Goal: Transaction & Acquisition: Purchase product/service

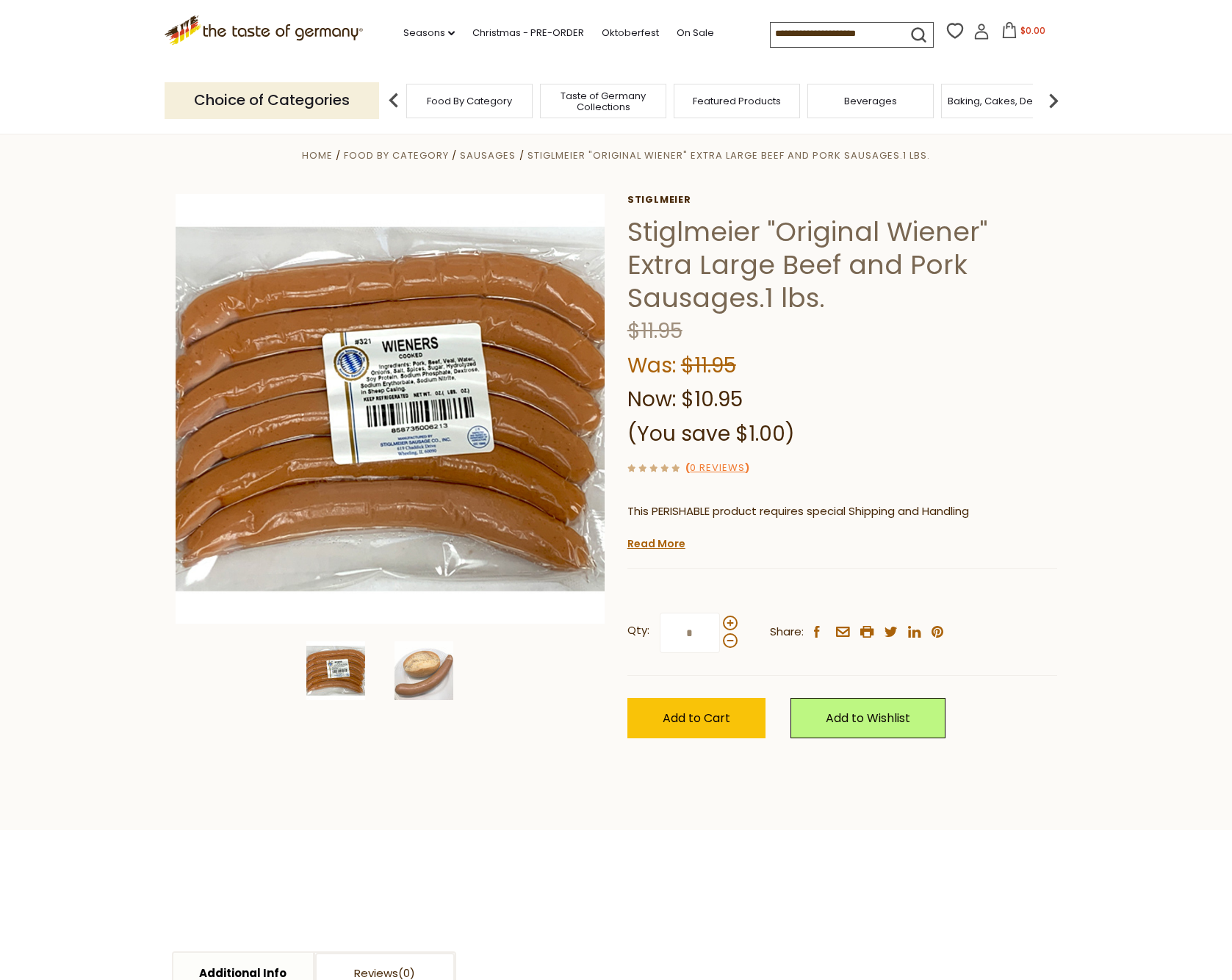
scroll to position [19, 0]
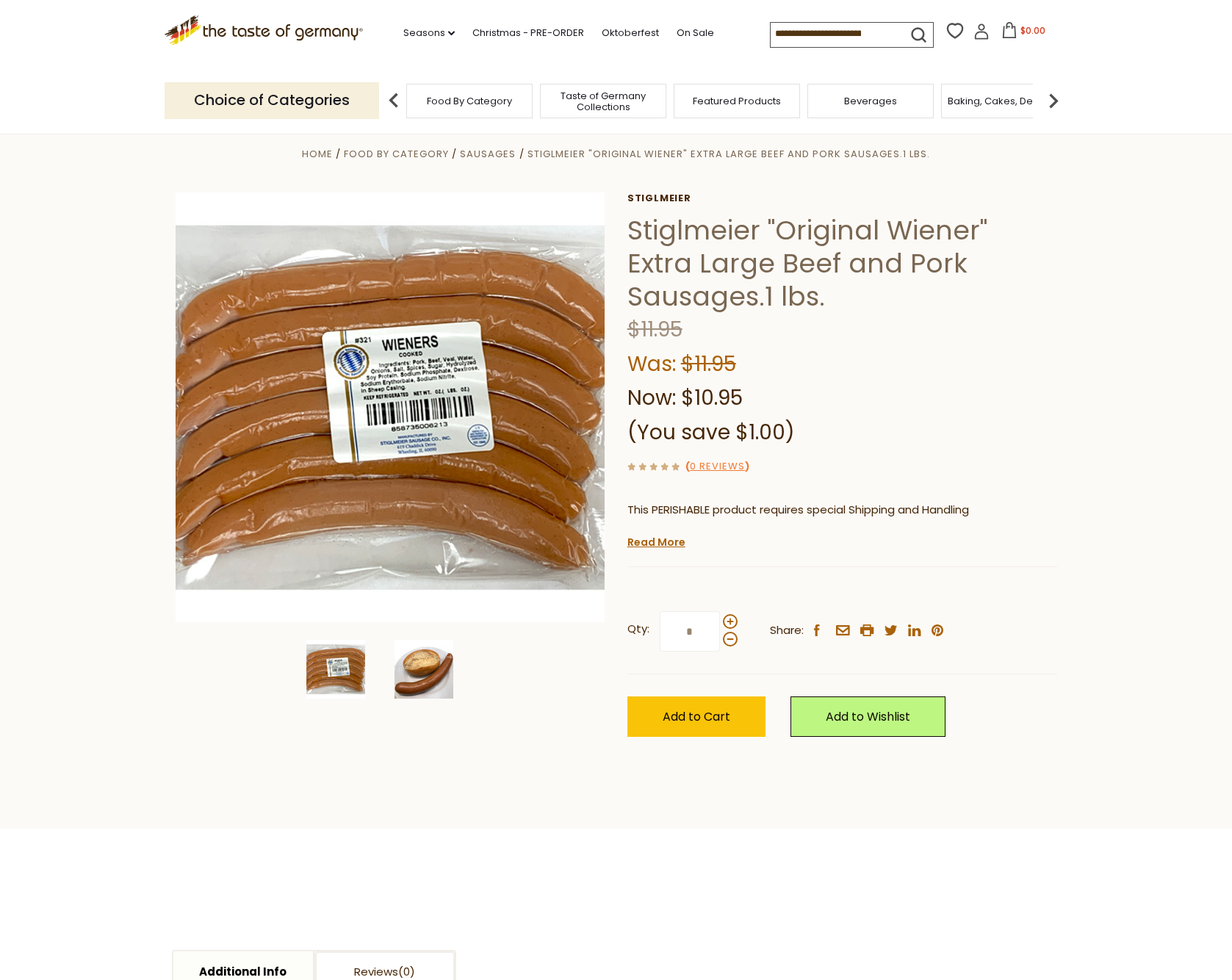
click at [446, 656] on img at bounding box center [424, 670] width 59 height 59
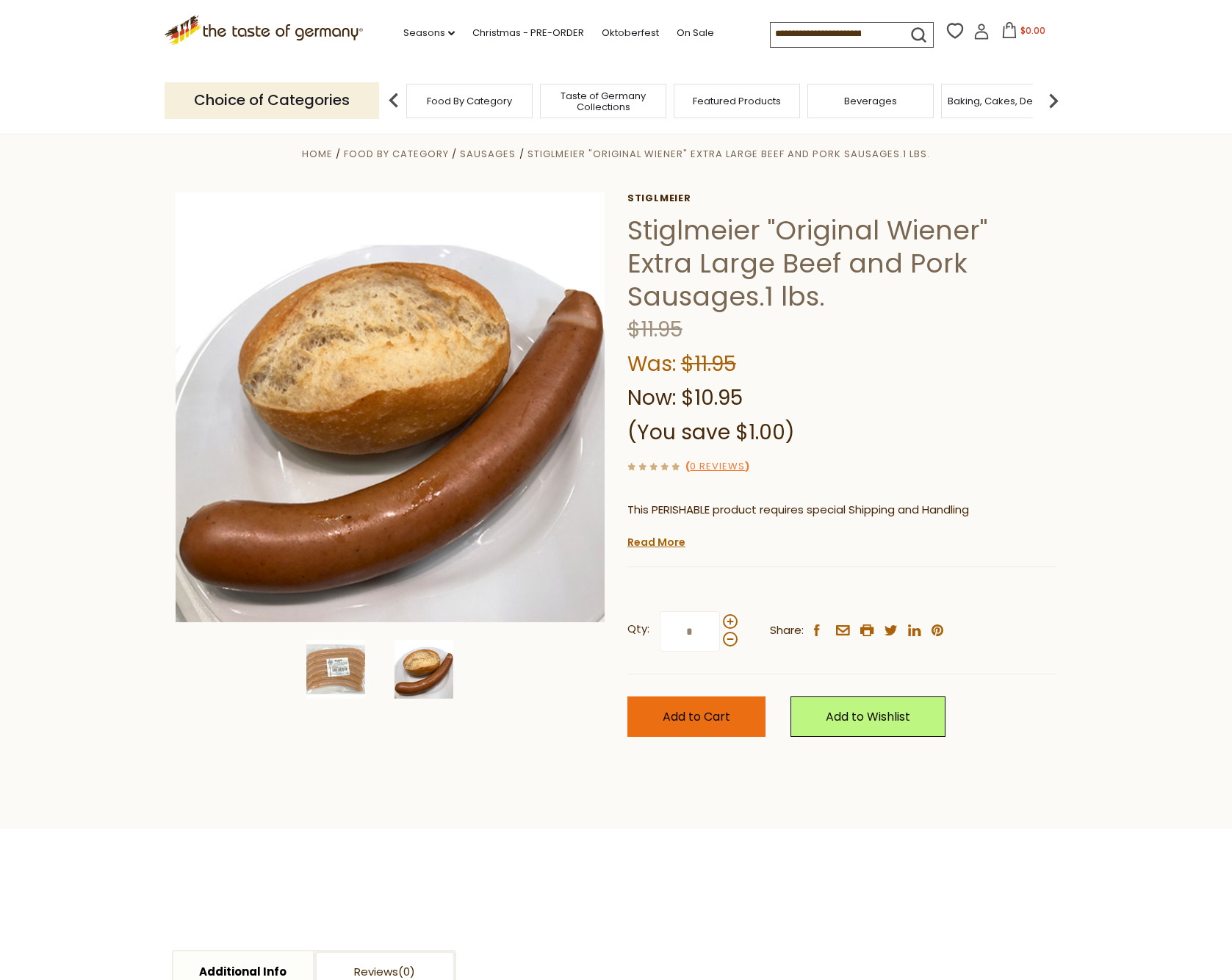
click at [707, 721] on span "Add to Cart" at bounding box center [696, 716] width 68 height 17
click at [442, 34] on link "Seasons dropdown_arrow" at bounding box center [429, 32] width 51 height 16
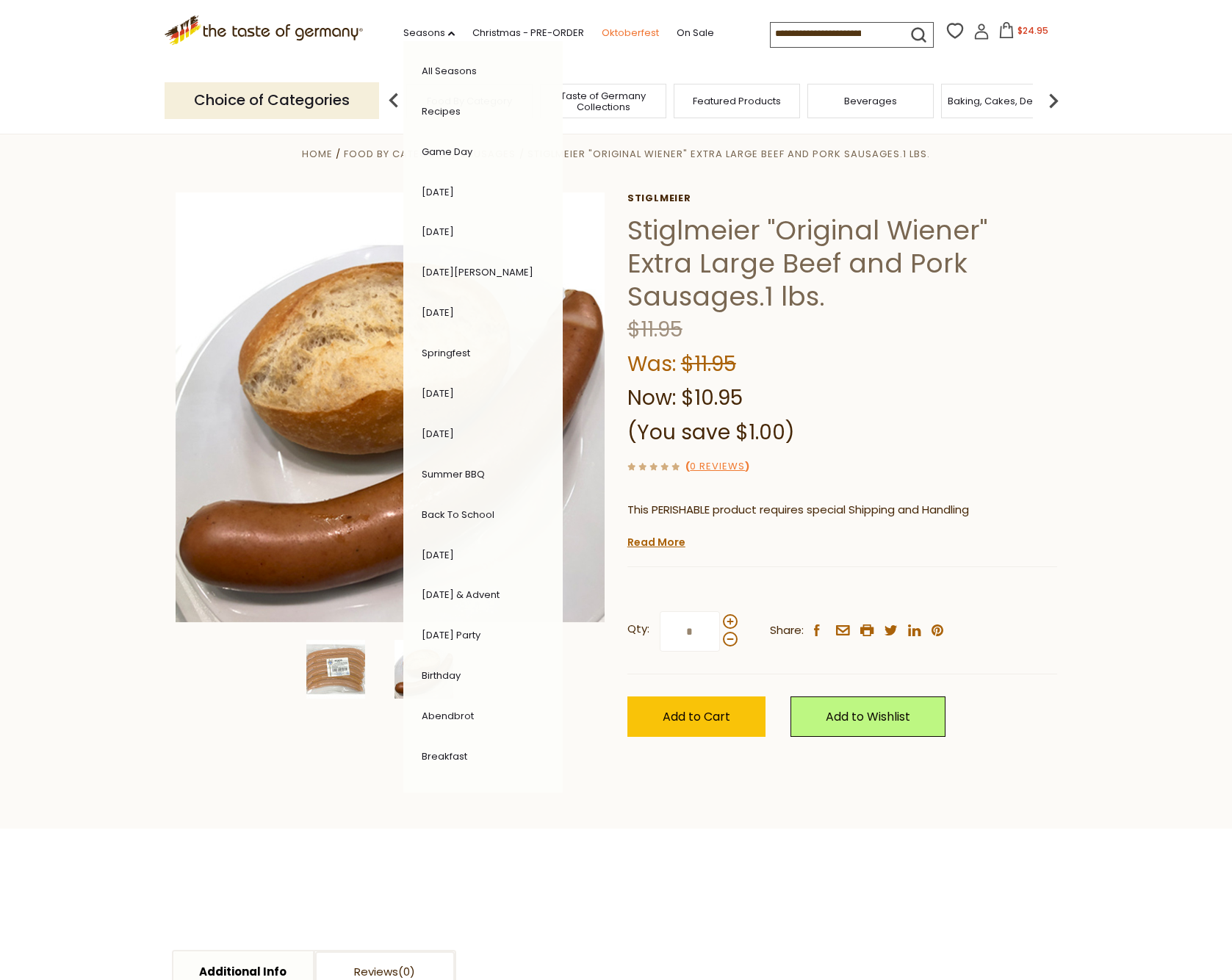
click at [650, 32] on link "Oktoberfest" at bounding box center [631, 32] width 57 height 16
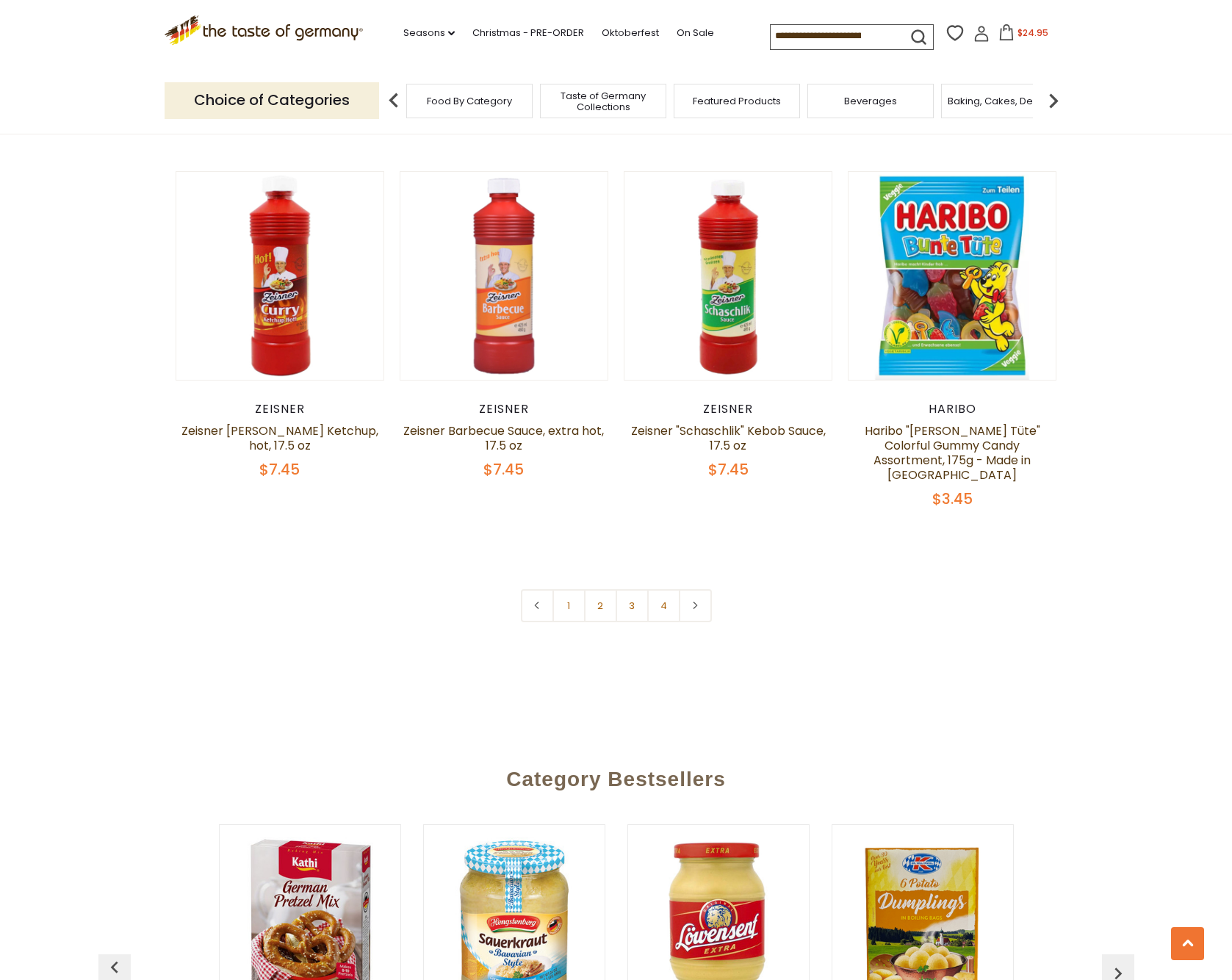
scroll to position [3369, 0]
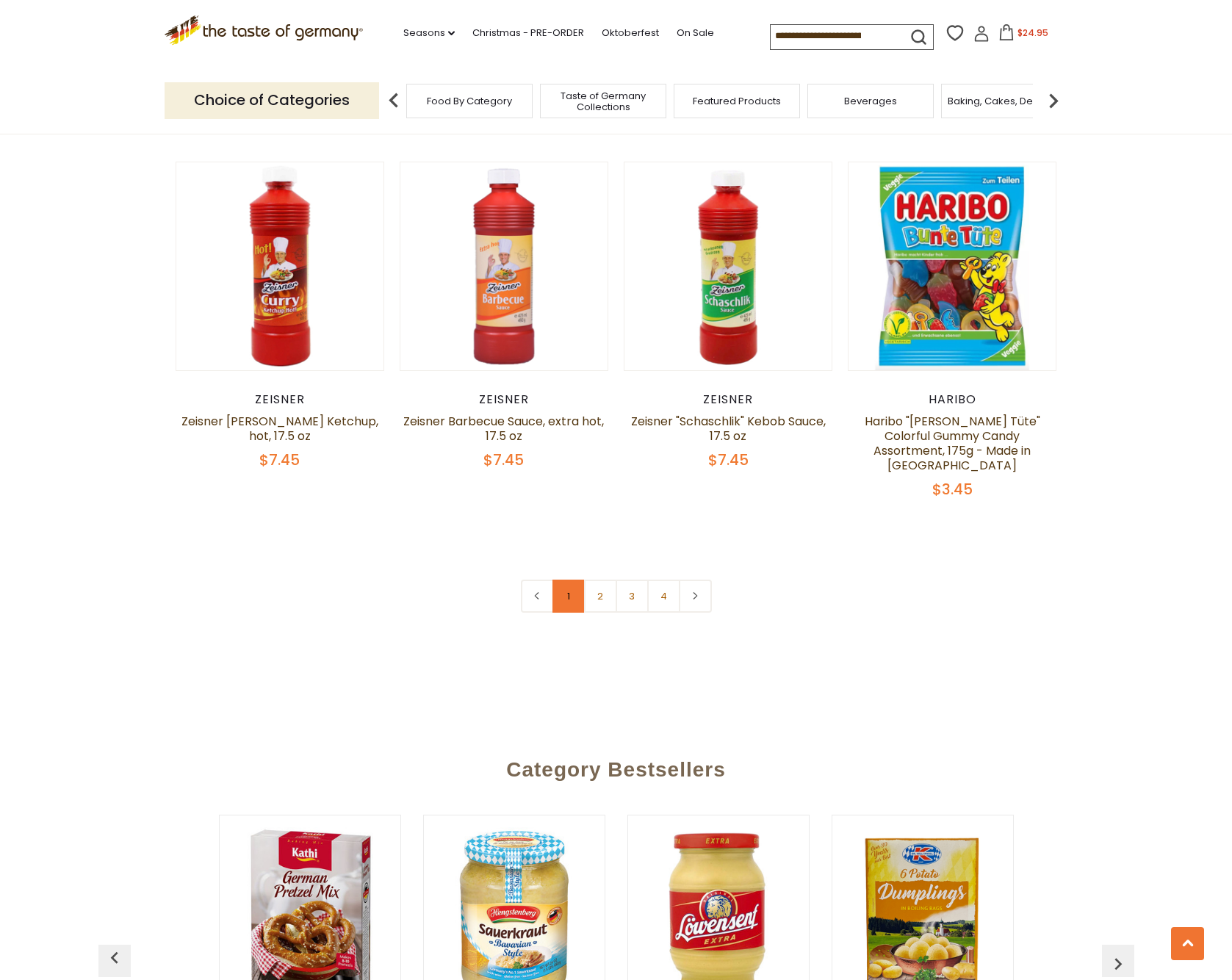
click at [579, 579] on link "1" at bounding box center [569, 596] width 33 height 33
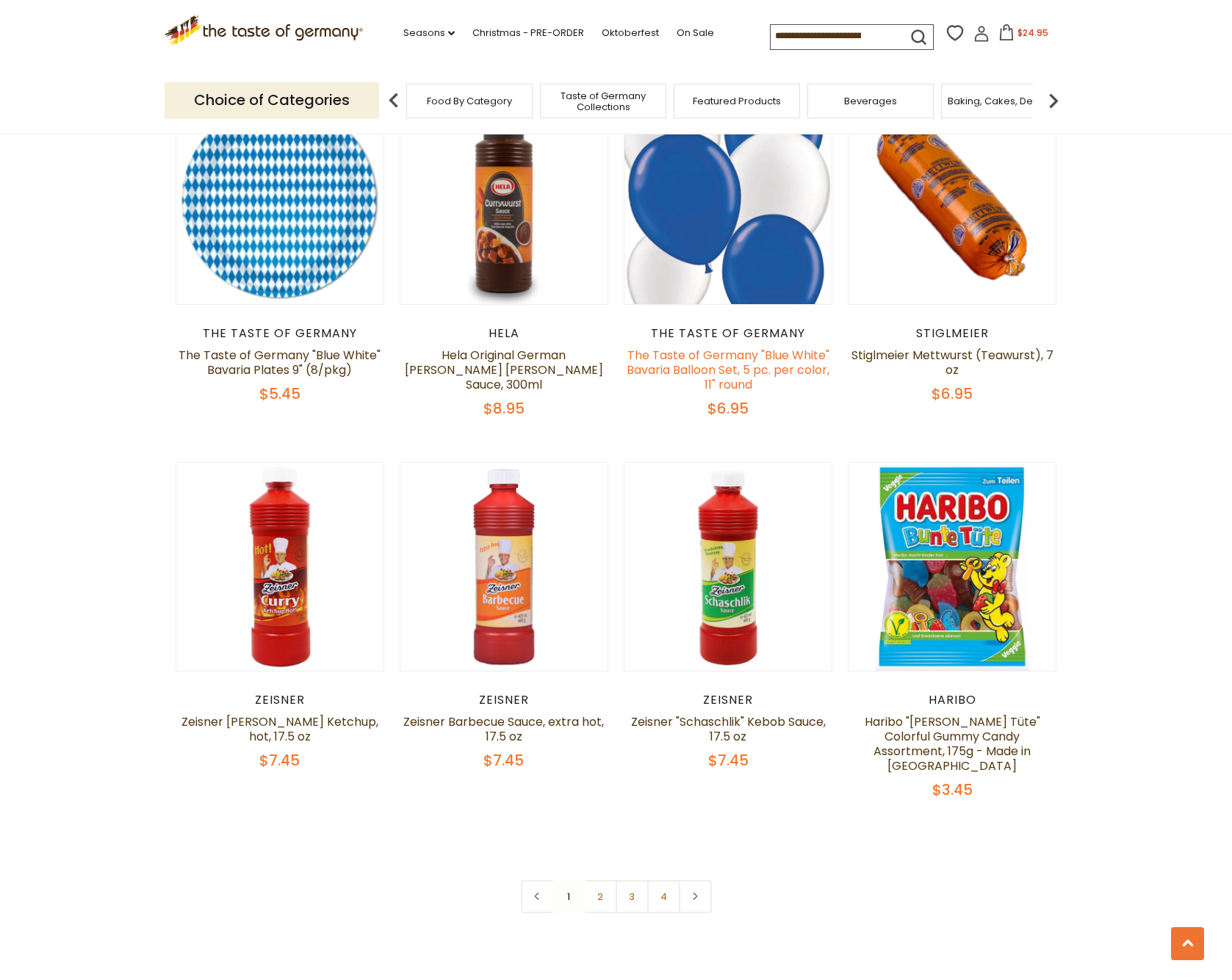
scroll to position [3082, 0]
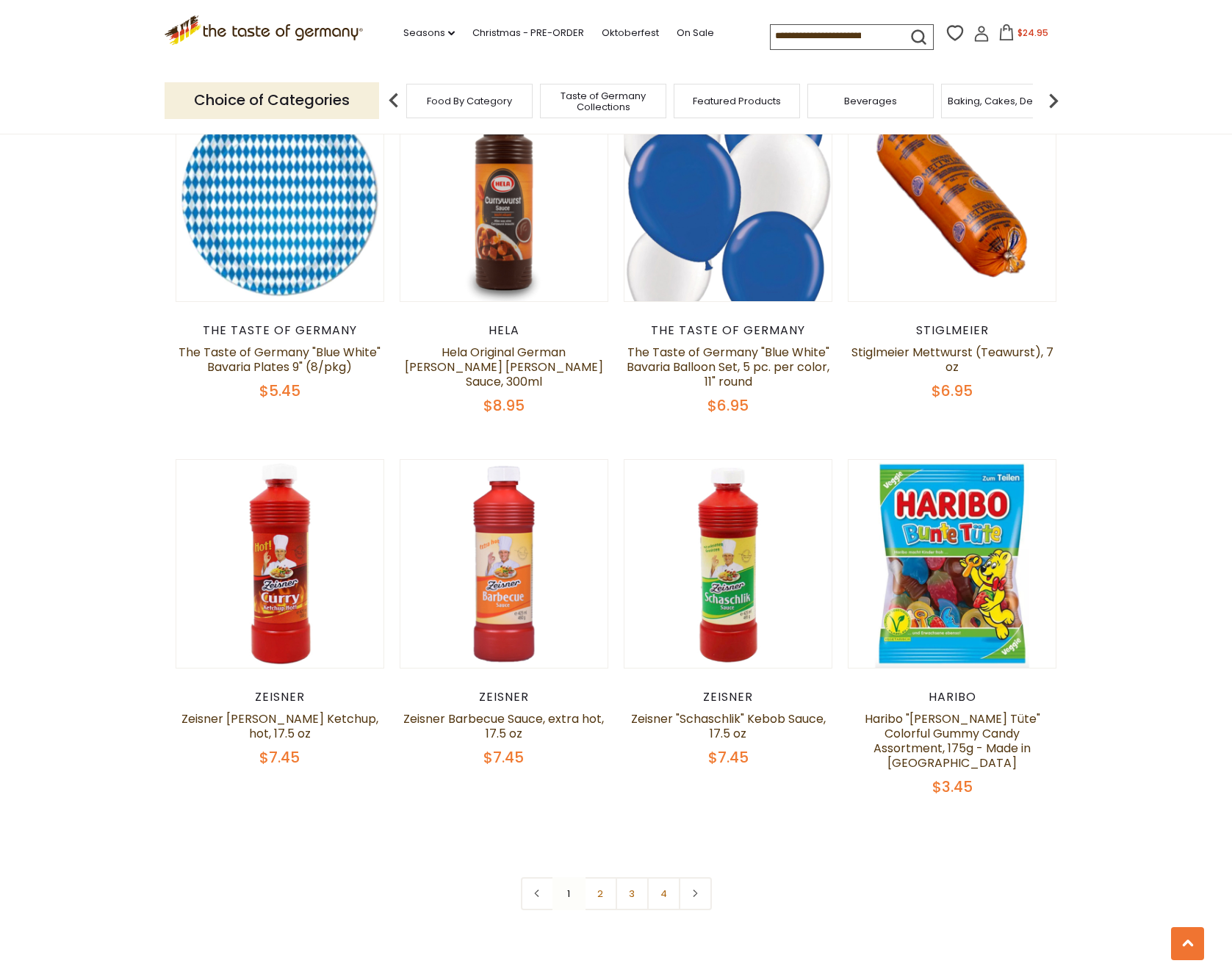
drag, startPoint x: 602, startPoint y: 878, endPoint x: 617, endPoint y: 872, distance: 16.2
click at [604, 878] on link "2" at bounding box center [600, 893] width 33 height 33
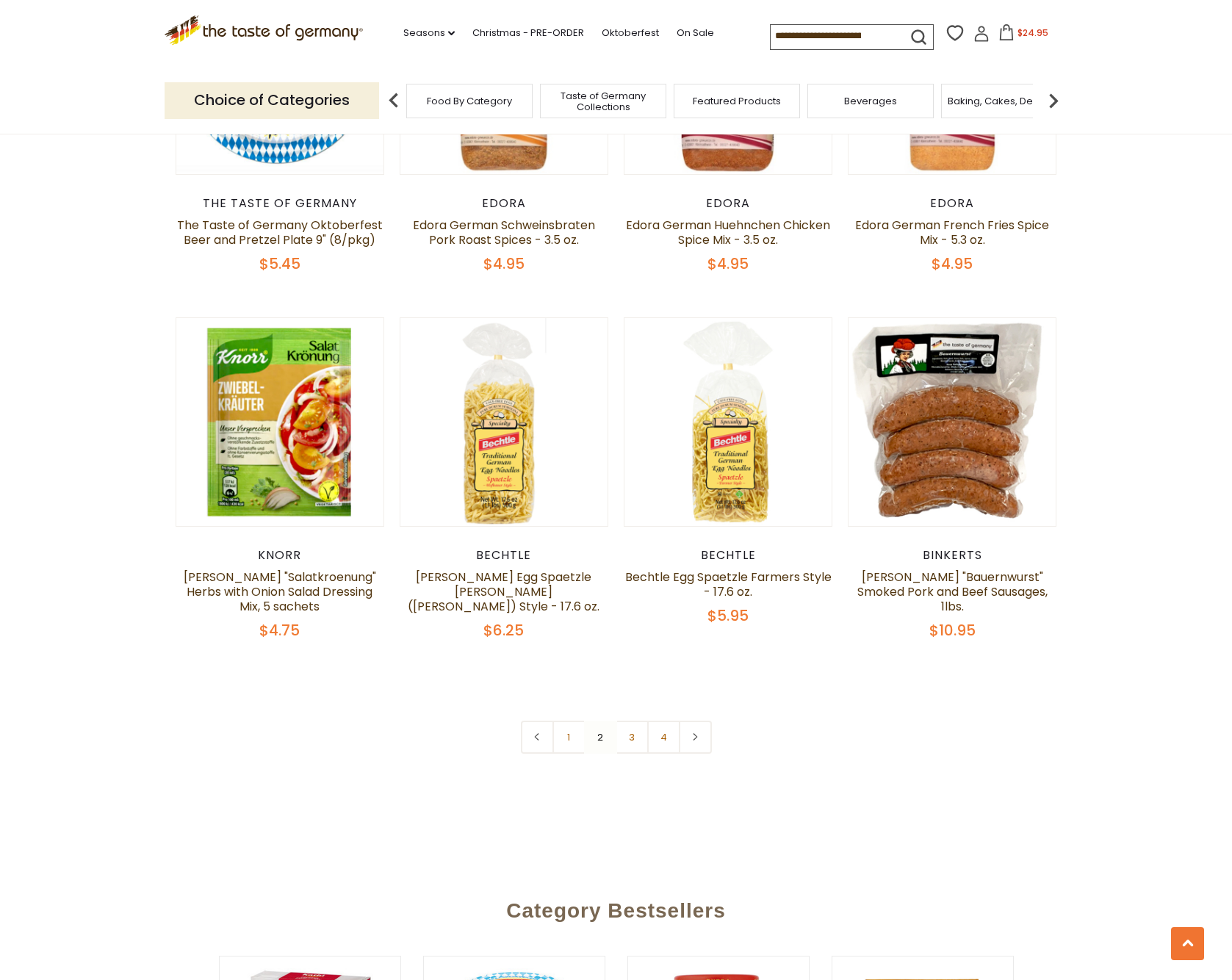
scroll to position [3217, 0]
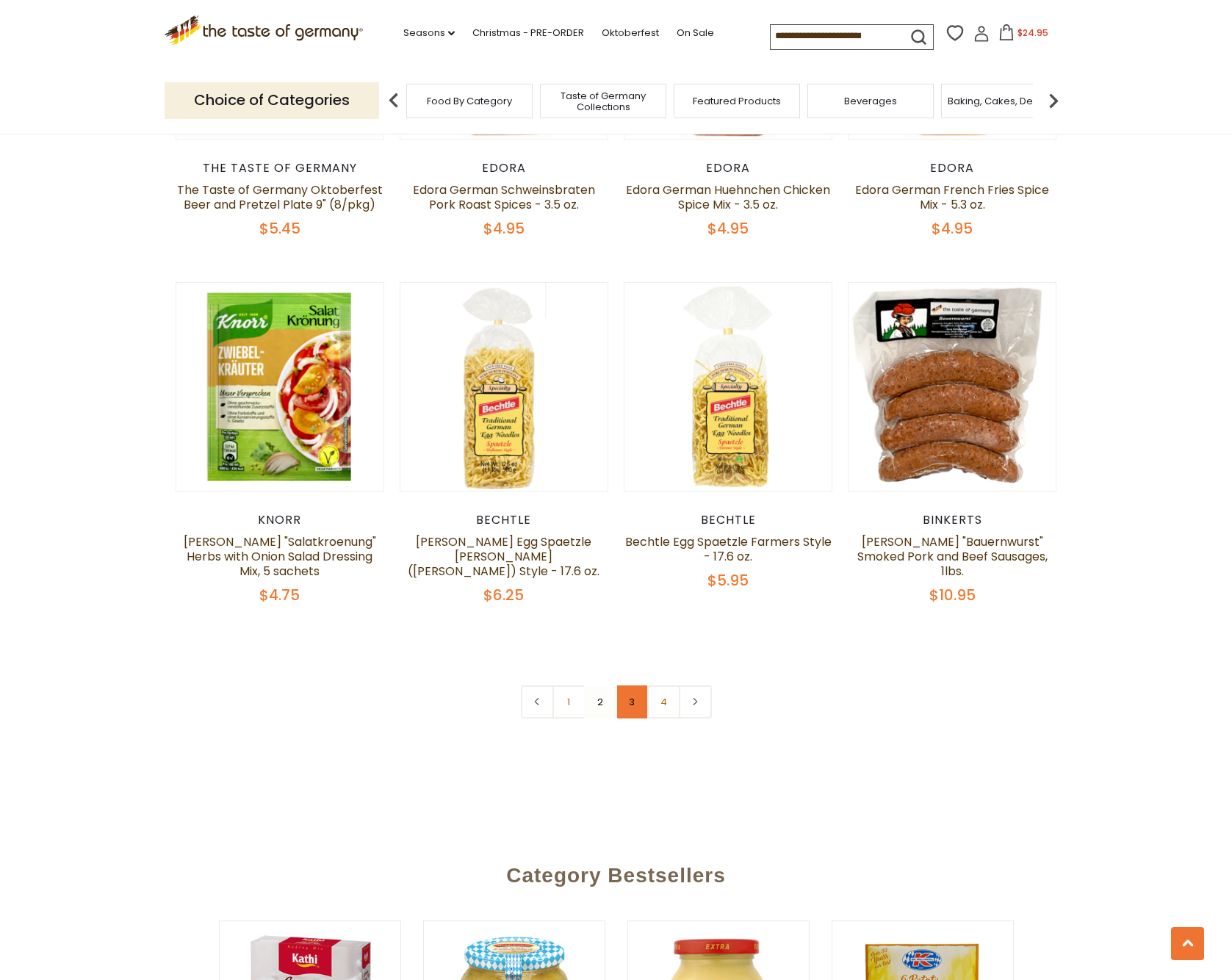
click at [635, 693] on link "3" at bounding box center [632, 702] width 33 height 33
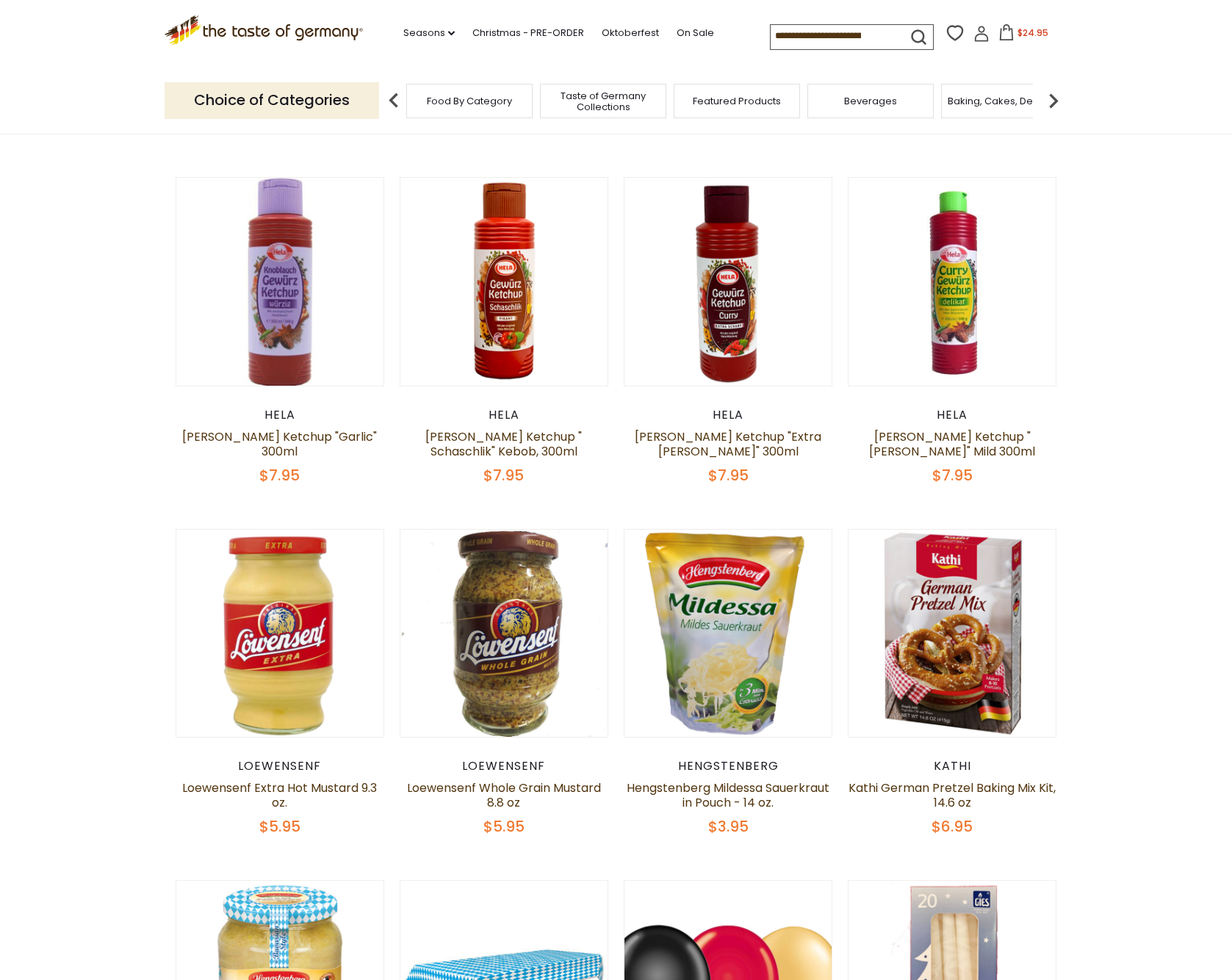
scroll to position [778, 0]
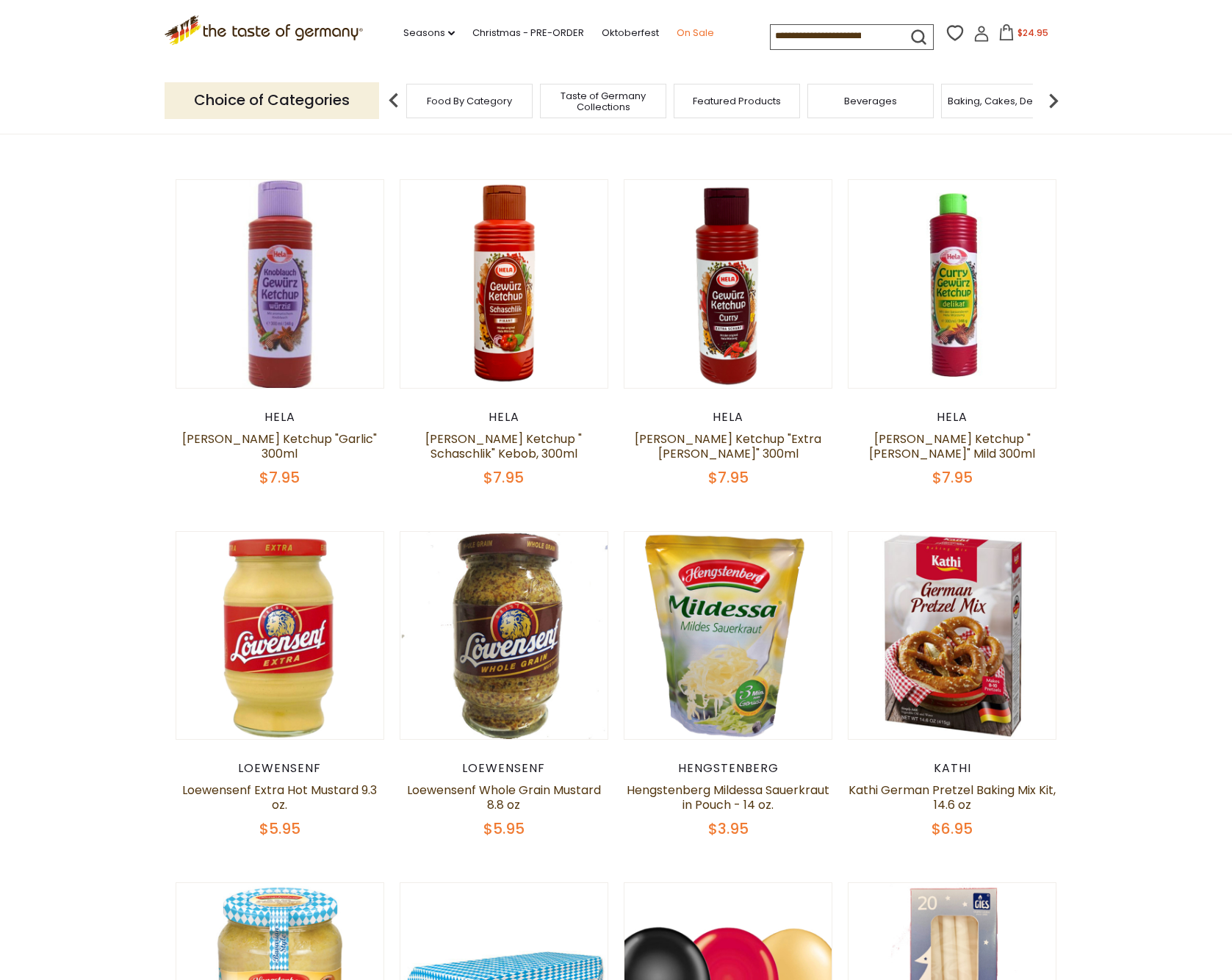
click at [697, 34] on link "On Sale" at bounding box center [694, 32] width 37 height 16
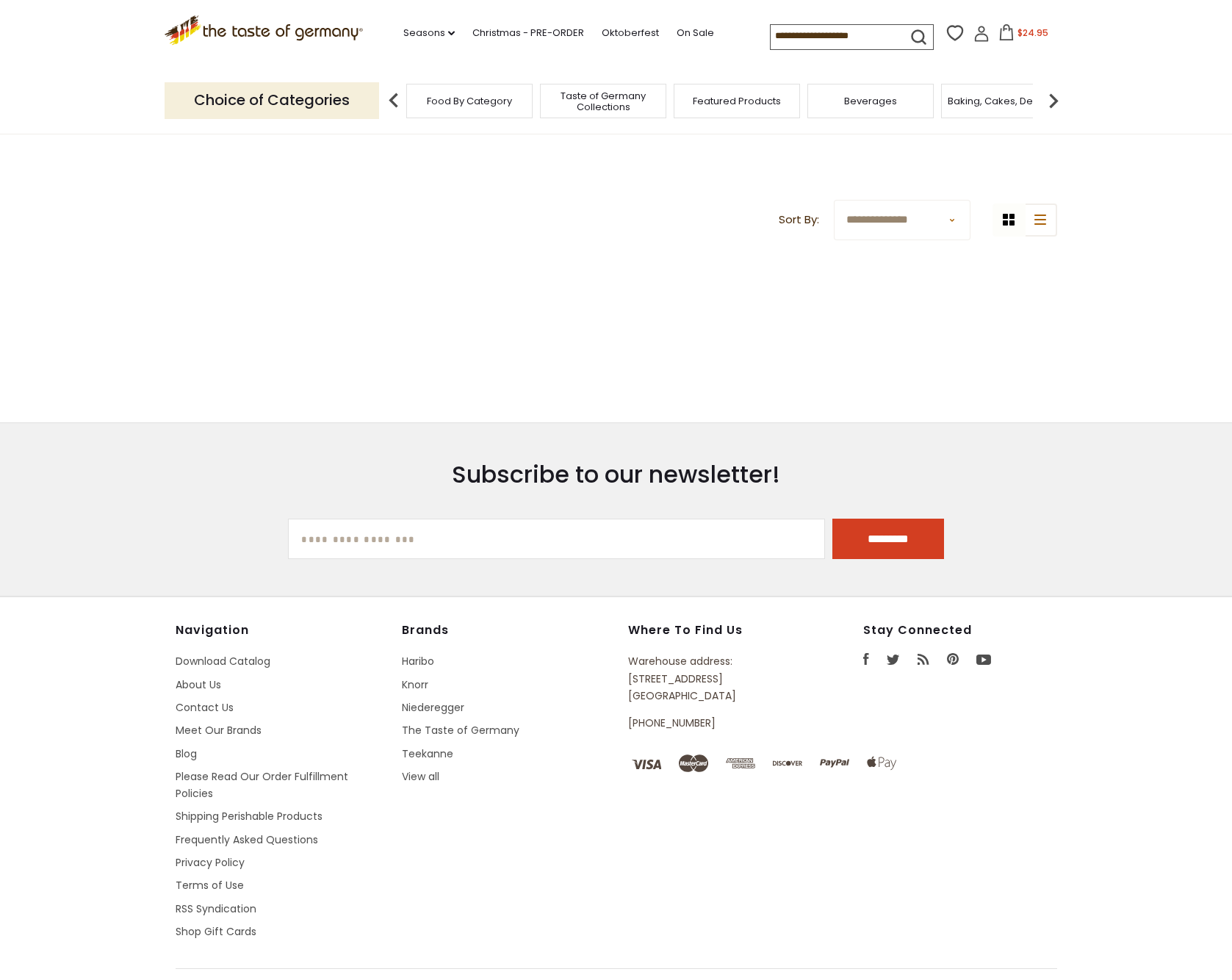
scroll to position [660, 0]
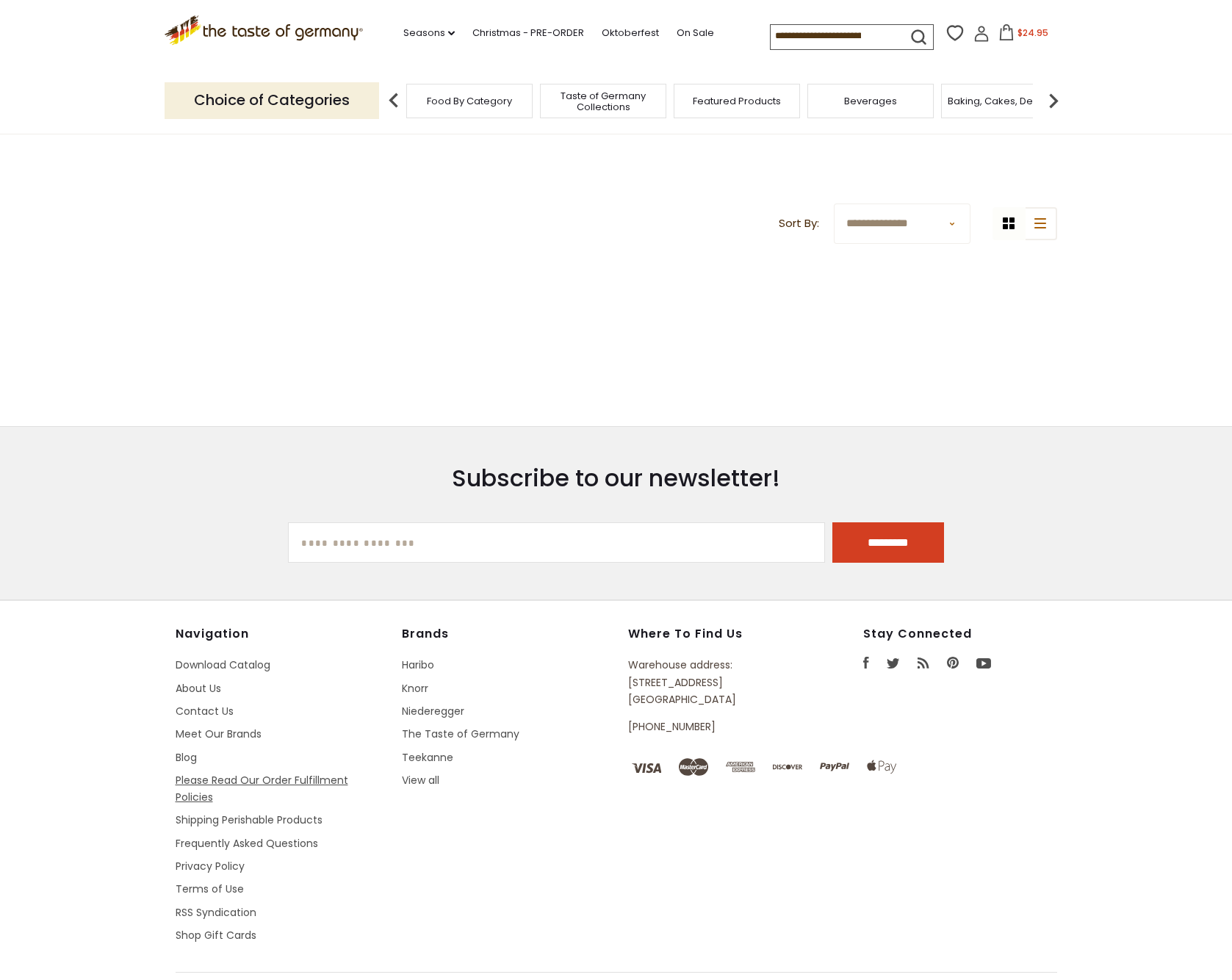
click at [269, 782] on link "Please Read Our Order Fulfillment Policies" at bounding box center [262, 788] width 172 height 31
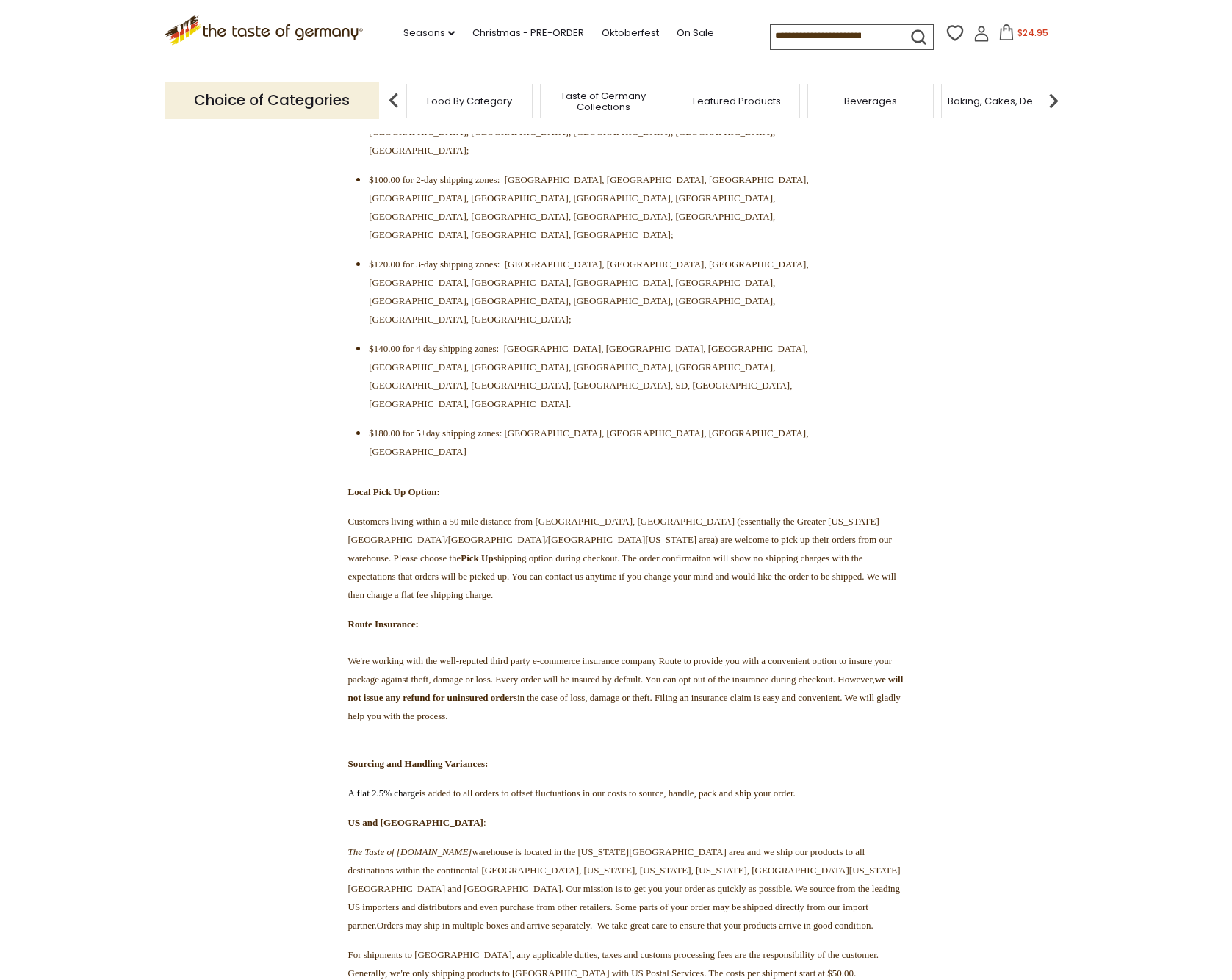
scroll to position [558, 0]
